Goal: Task Accomplishment & Management: Manage account settings

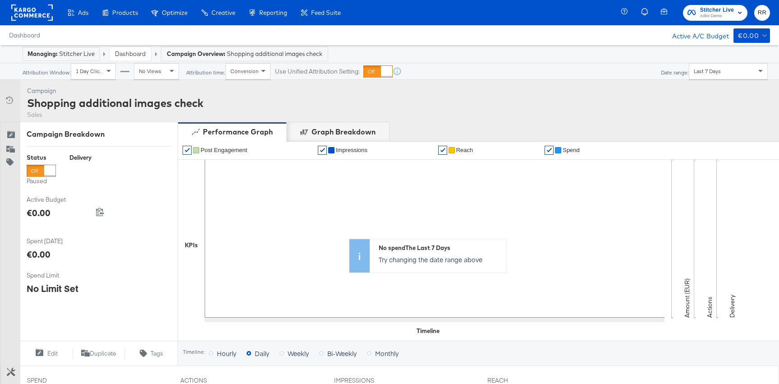
scroll to position [305, 0]
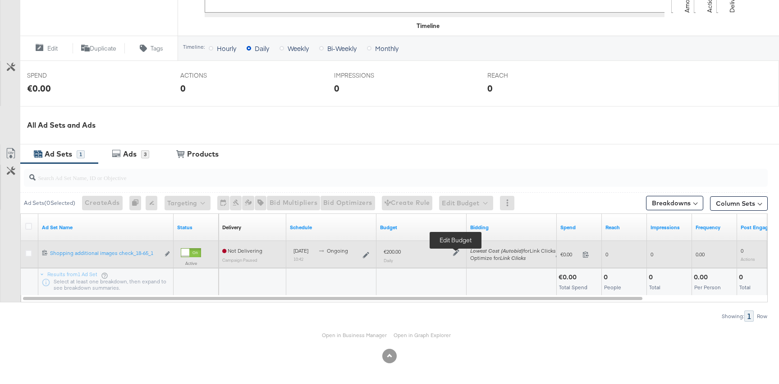
click at [453, 254] on icon at bounding box center [456, 252] width 6 height 6
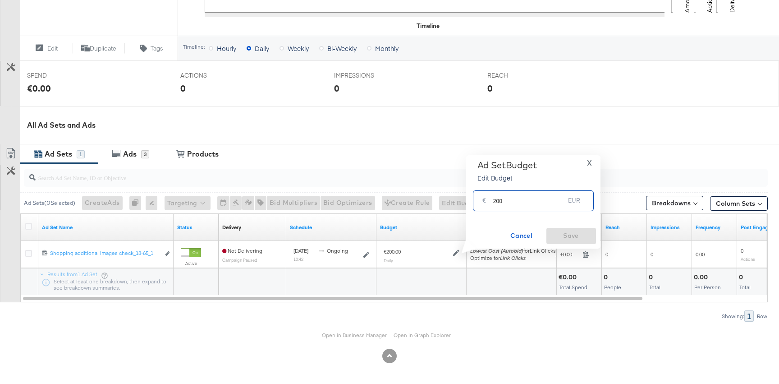
drag, startPoint x: 508, startPoint y: 198, endPoint x: 477, endPoint y: 198, distance: 31.6
click at [479, 198] on div "€ 200 EUR" at bounding box center [533, 200] width 121 height 20
type input "50"
click at [562, 231] on span "Save" at bounding box center [571, 235] width 42 height 11
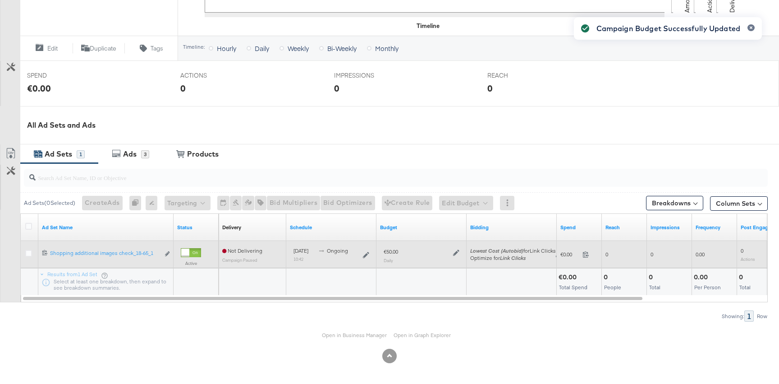
click at [454, 255] on icon at bounding box center [456, 252] width 6 height 6
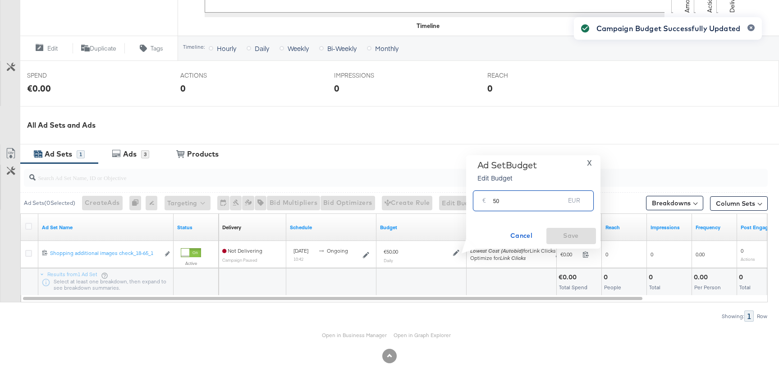
click at [516, 203] on input "50" at bounding box center [529, 196] width 72 height 19
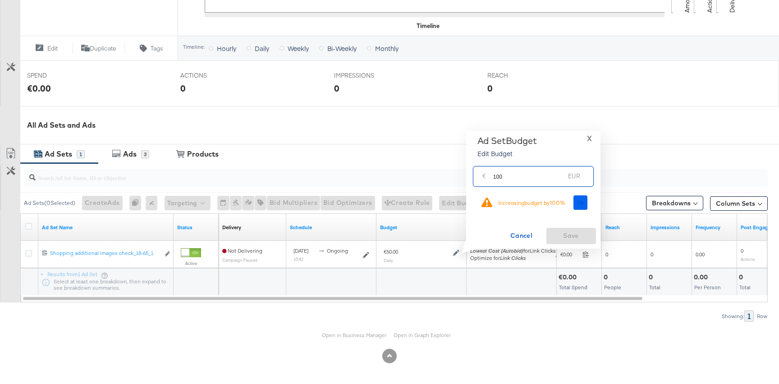
type input "100"
click at [579, 205] on span "Ok" at bounding box center [580, 202] width 7 height 6
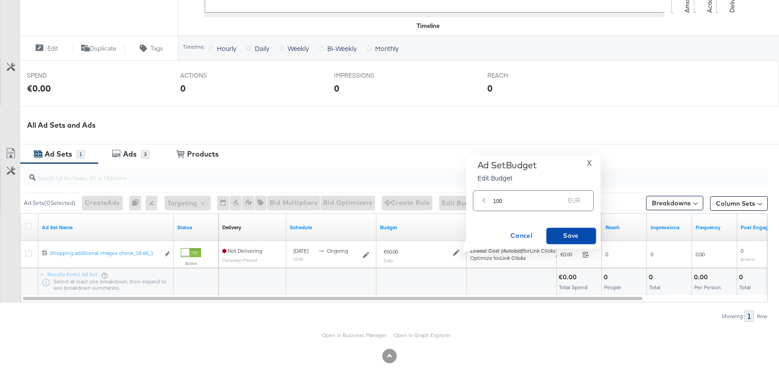
click at [575, 228] on button "Save" at bounding box center [572, 236] width 50 height 16
